Goal: Task Accomplishment & Management: Use online tool/utility

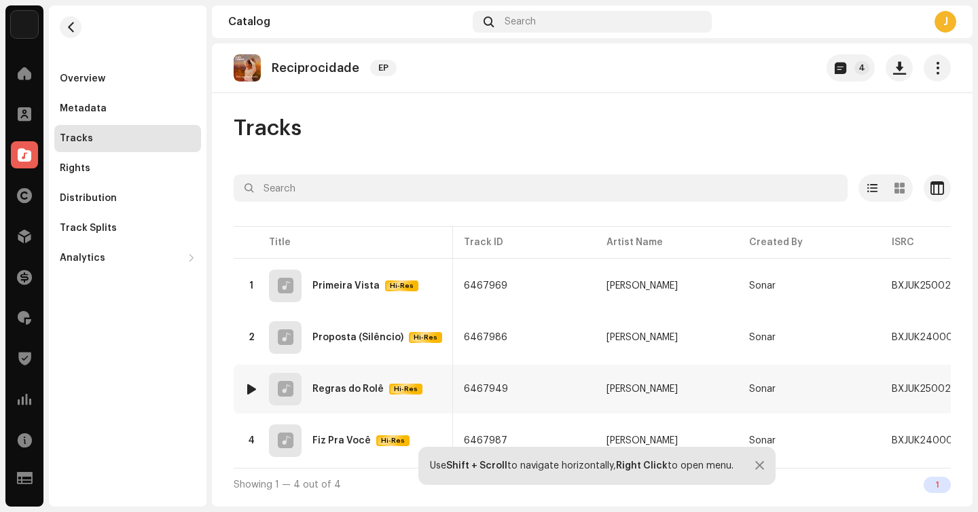
scroll to position [0, 86]
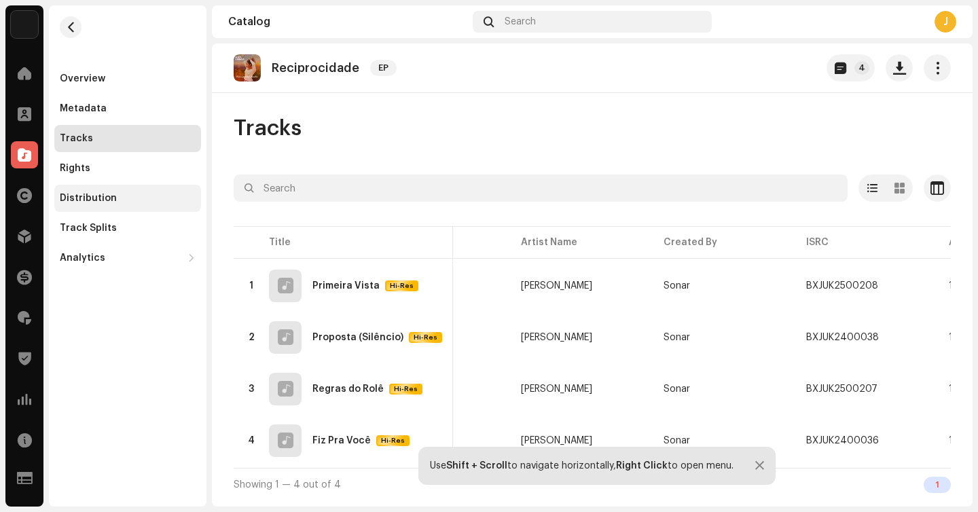
click at [139, 192] on div "Distribution" at bounding box center [127, 198] width 147 height 27
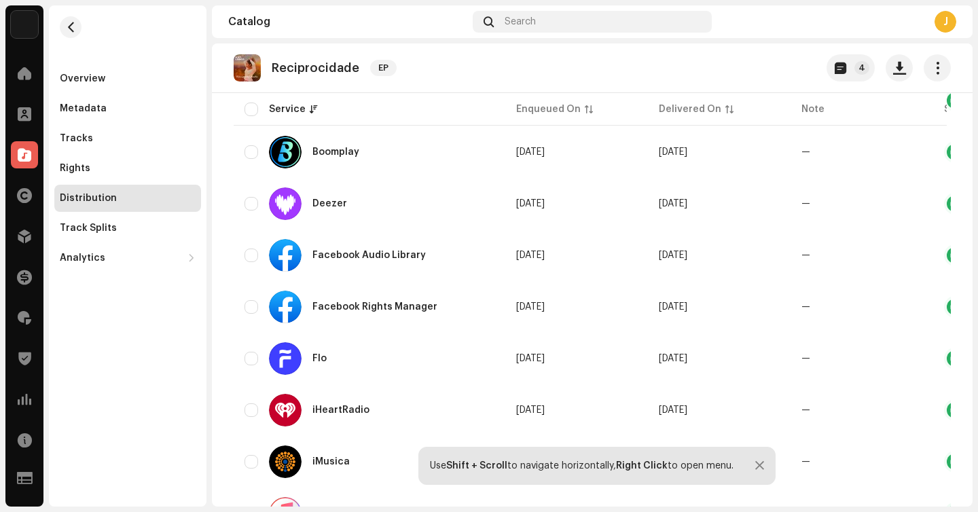
scroll to position [393, 0]
click at [253, 259] on input "checkbox" at bounding box center [251, 255] width 14 height 14
checkbox input "true"
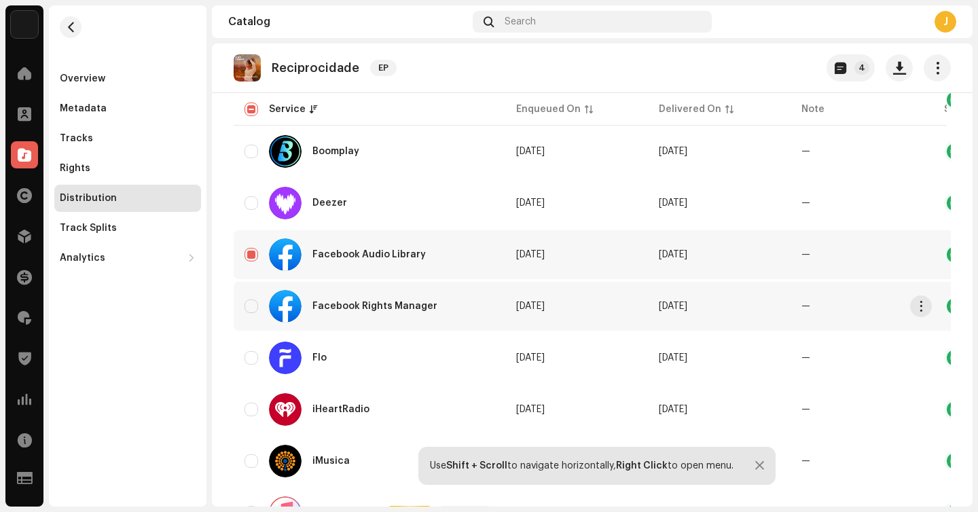
click at [253, 297] on div "Facebook Rights Manager" at bounding box center [369, 306] width 250 height 33
click at [255, 307] on input "Row Unselected" at bounding box center [251, 306] width 14 height 14
checkbox input "true"
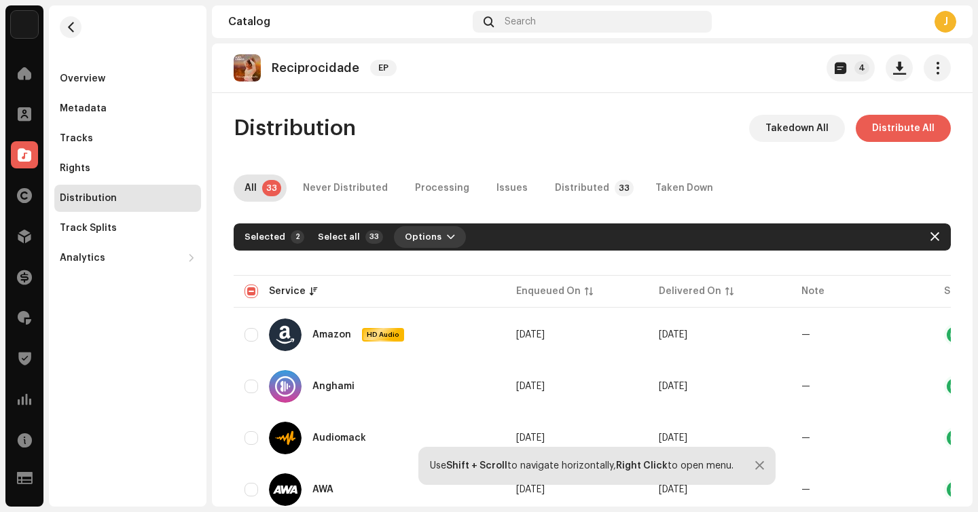
click at [410, 236] on span "Options" at bounding box center [423, 236] width 37 height 27
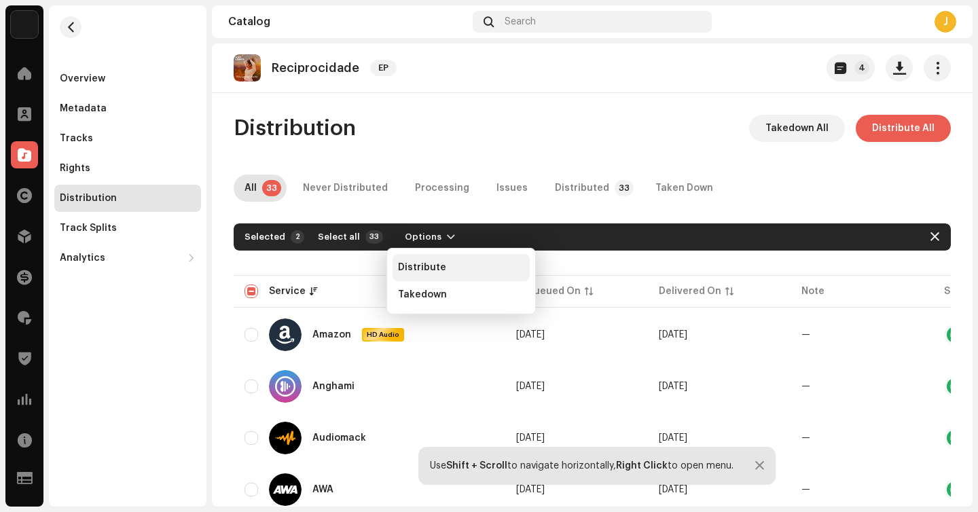
click at [416, 266] on span "Distribute" at bounding box center [422, 267] width 48 height 11
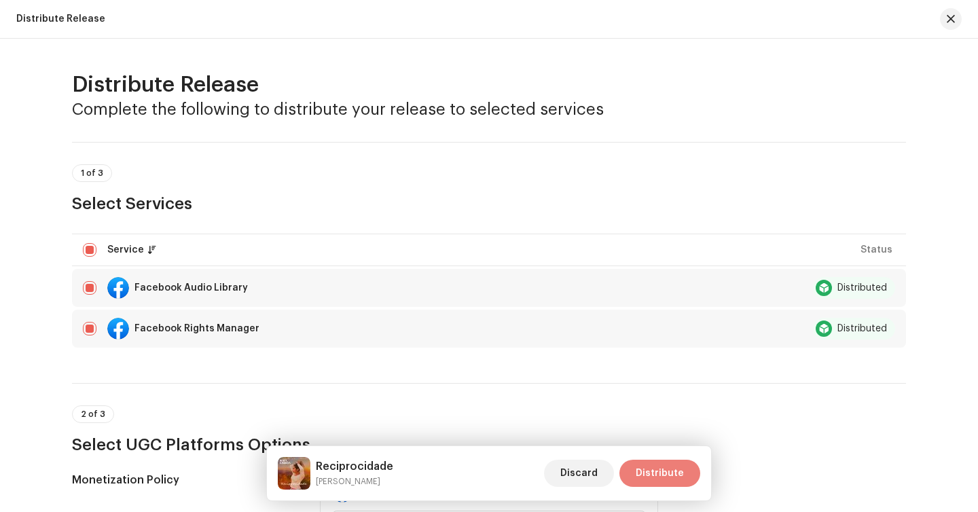
click at [644, 473] on span "Distribute" at bounding box center [660, 473] width 48 height 27
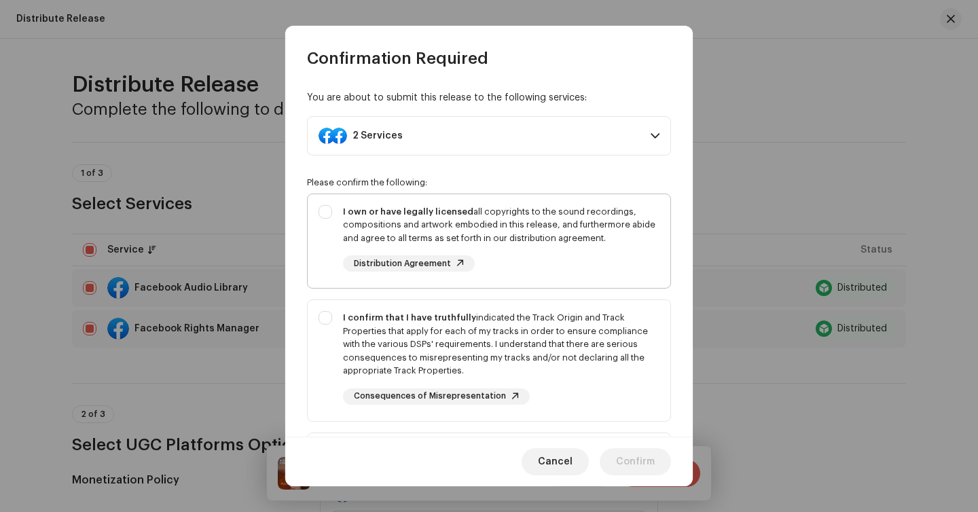
click at [532, 232] on div "I own or have legally licensed all copyrights to the sound recordings, composit…" at bounding box center [501, 225] width 316 height 40
checkbox input "true"
click at [534, 322] on div "I confirm that I have truthfully indicated the Track Origin and Track Propertie…" at bounding box center [501, 344] width 316 height 67
checkbox input "true"
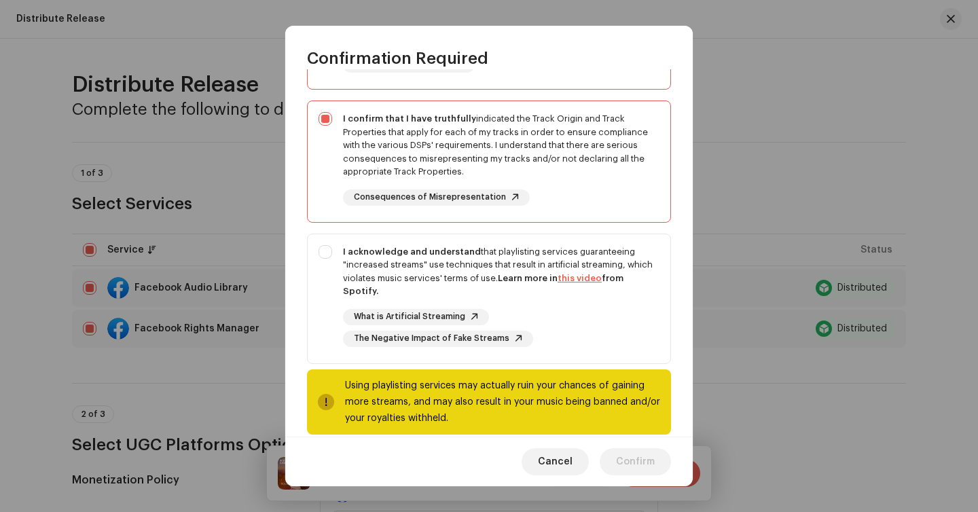
scroll to position [218, 0]
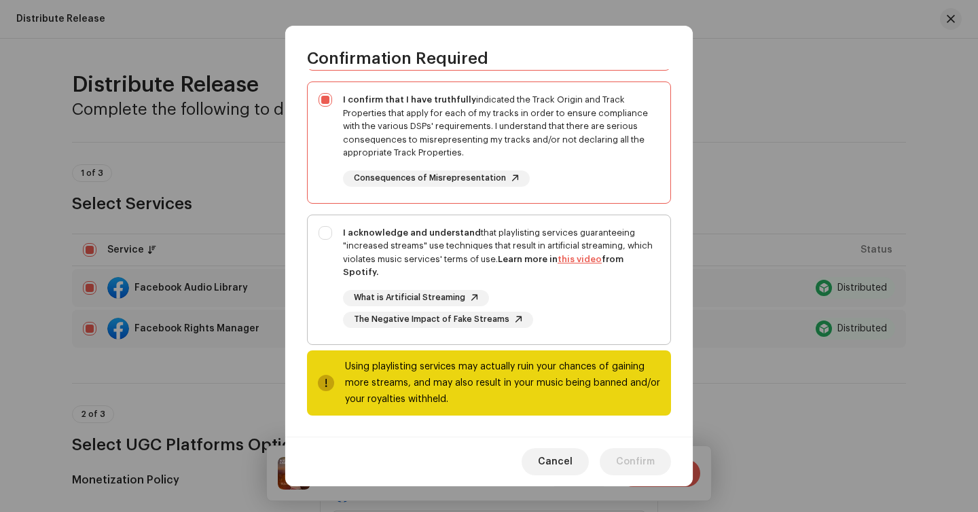
click at [508, 234] on div "I acknowledge and understand that playlisting services guaranteeing "increased …" at bounding box center [501, 252] width 316 height 53
checkbox input "true"
click at [628, 465] on span "Confirm" at bounding box center [635, 461] width 39 height 27
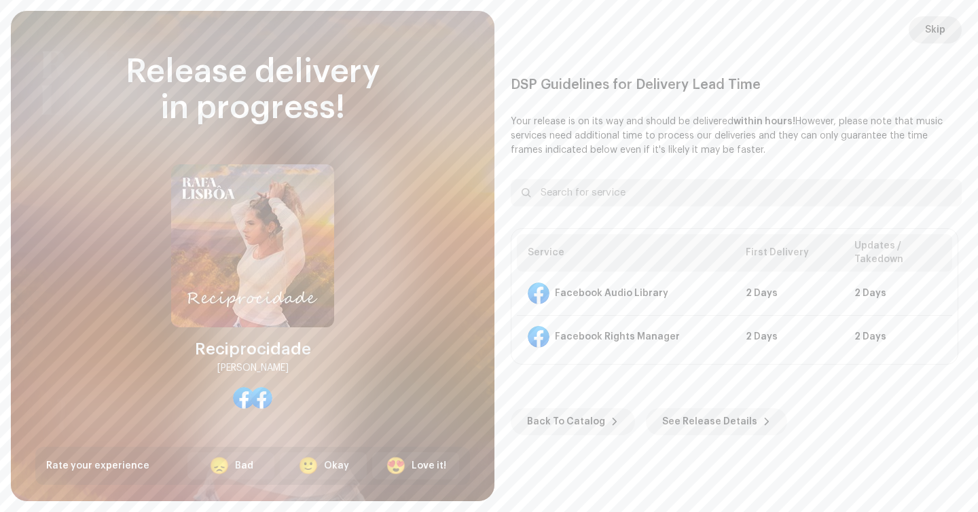
click at [939, 31] on span "Skip" at bounding box center [935, 29] width 20 height 27
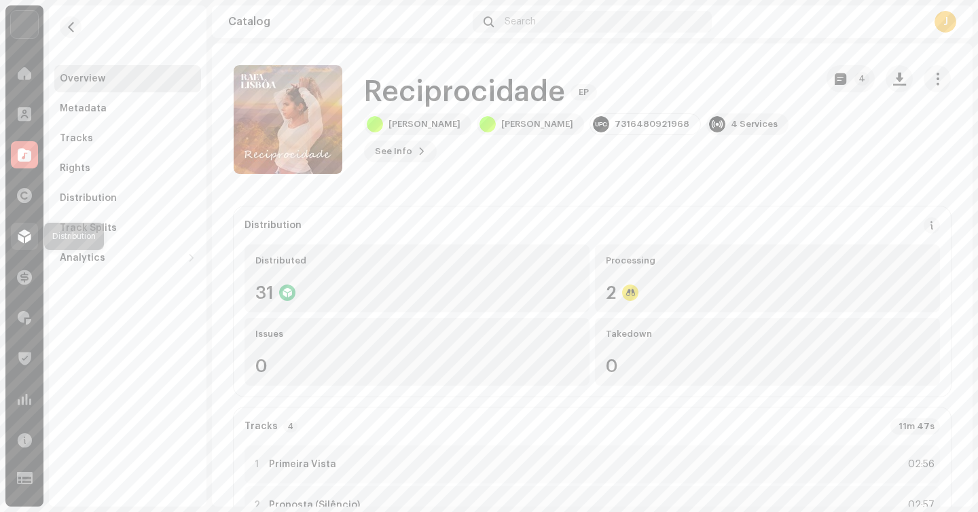
click at [22, 232] on span at bounding box center [25, 236] width 14 height 11
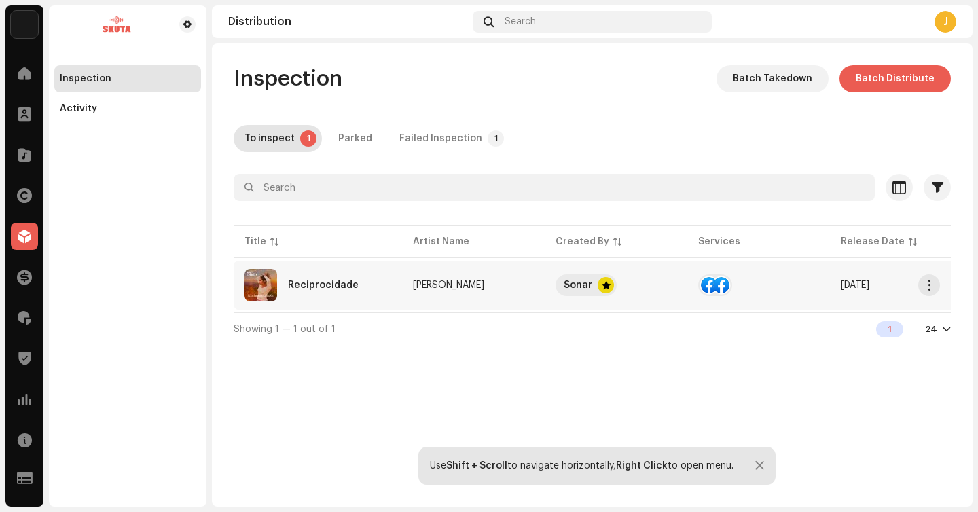
click at [373, 289] on div "Reciprocidade" at bounding box center [317, 285] width 147 height 33
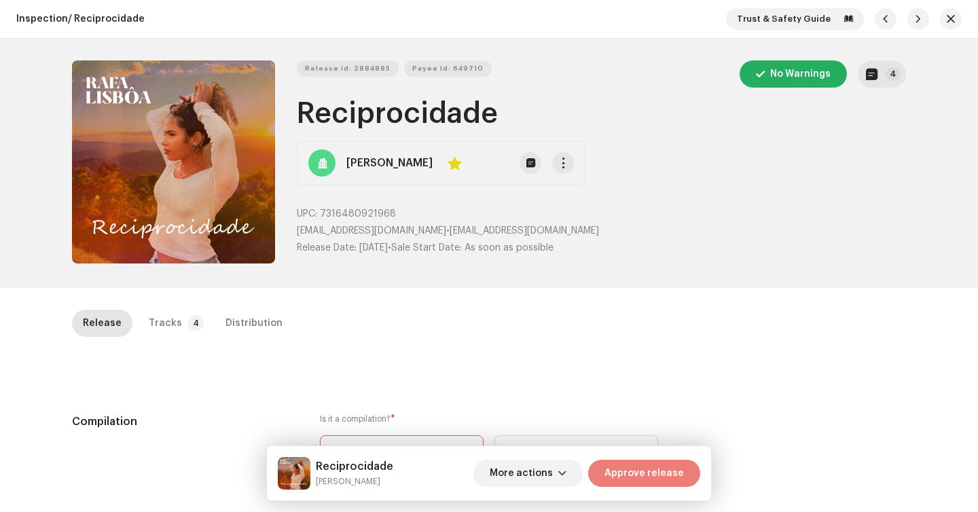
click at [625, 483] on span "Approve release" at bounding box center [643, 473] width 79 height 27
